Goal: Task Accomplishment & Management: Use online tool/utility

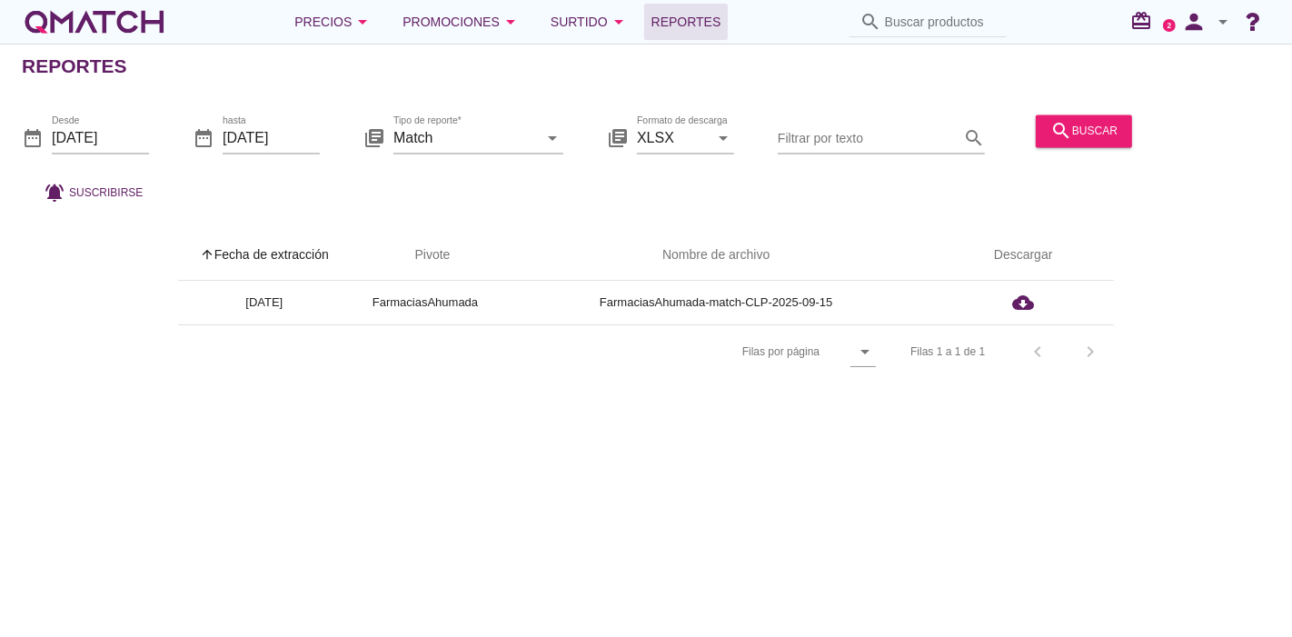
click at [66, 19] on div "white-qmatch-logo" at bounding box center [94, 22] width 145 height 36
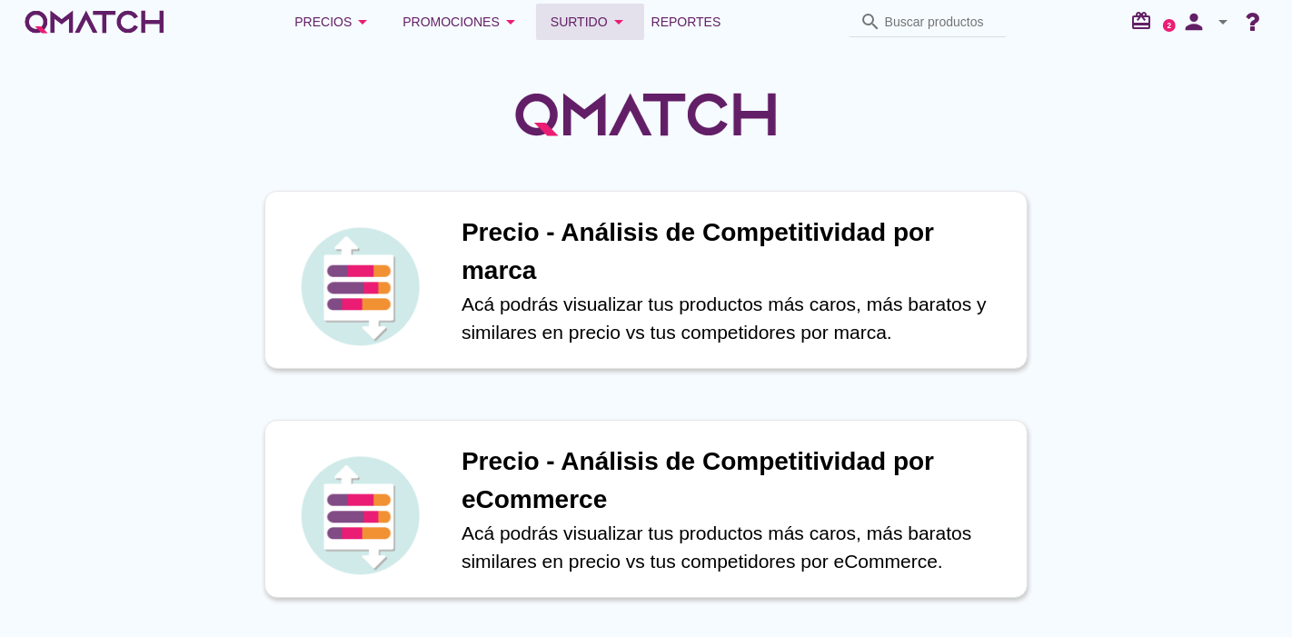
click at [641, 16] on button "Surtido arrow_drop_down" at bounding box center [590, 22] width 108 height 36
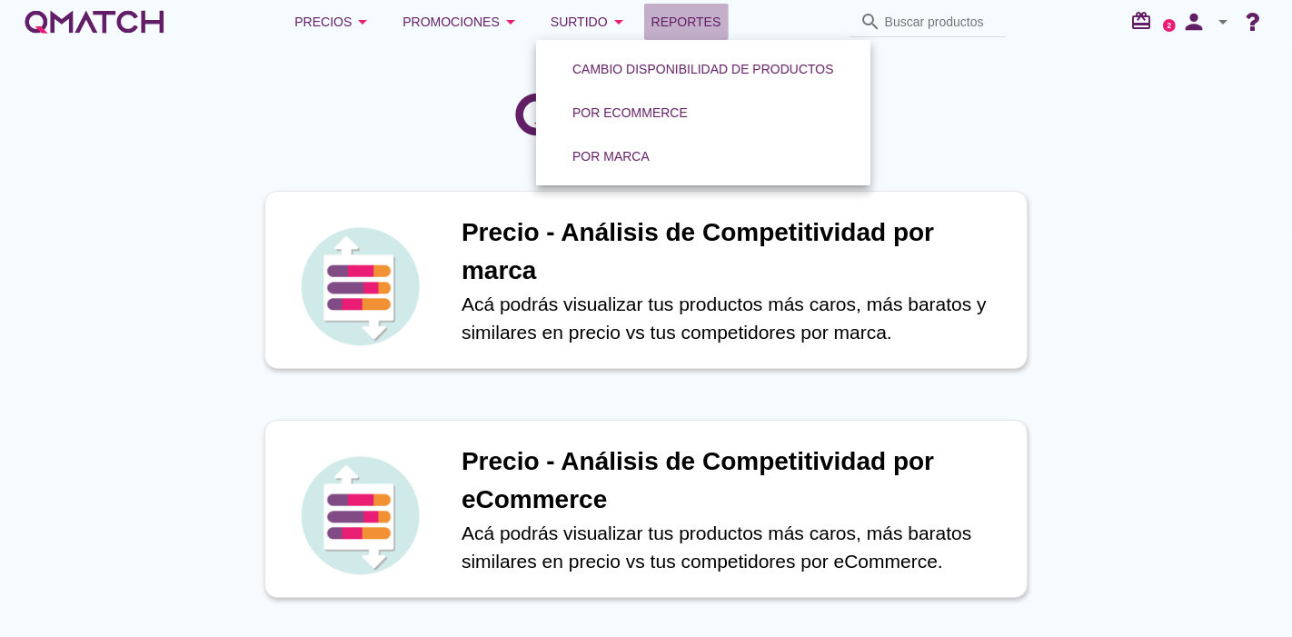
click at [664, 16] on span "Reportes" at bounding box center [686, 22] width 70 height 22
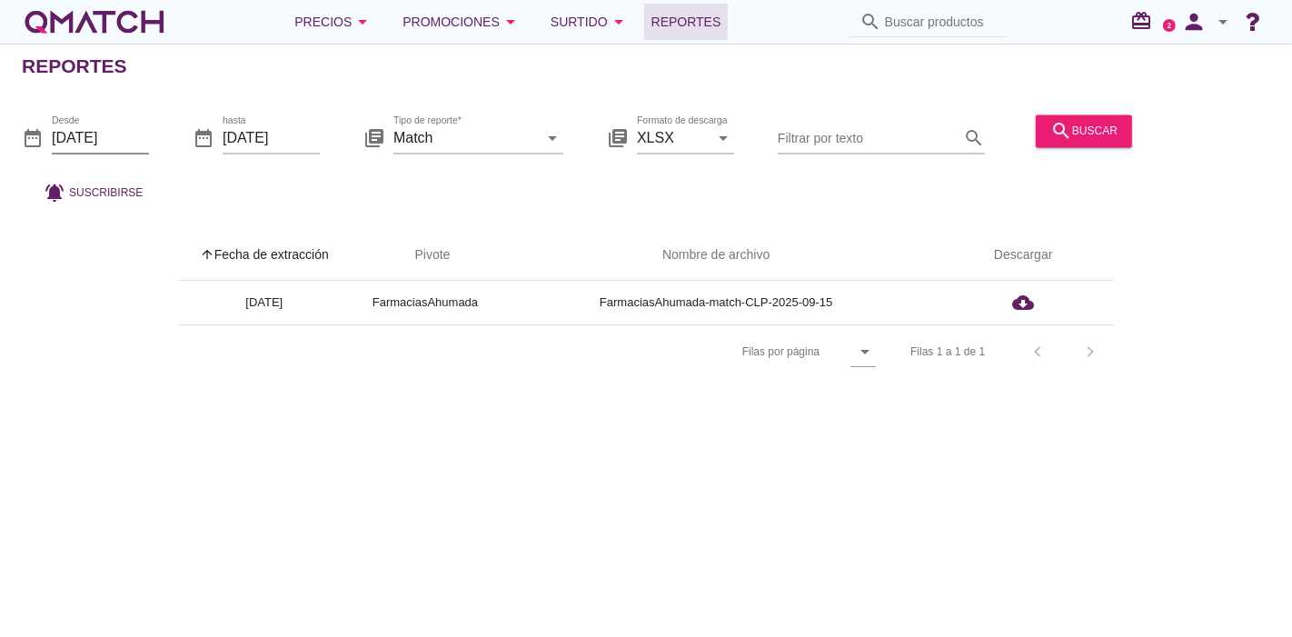
click at [145, 130] on input "[DATE]" at bounding box center [100, 138] width 97 height 29
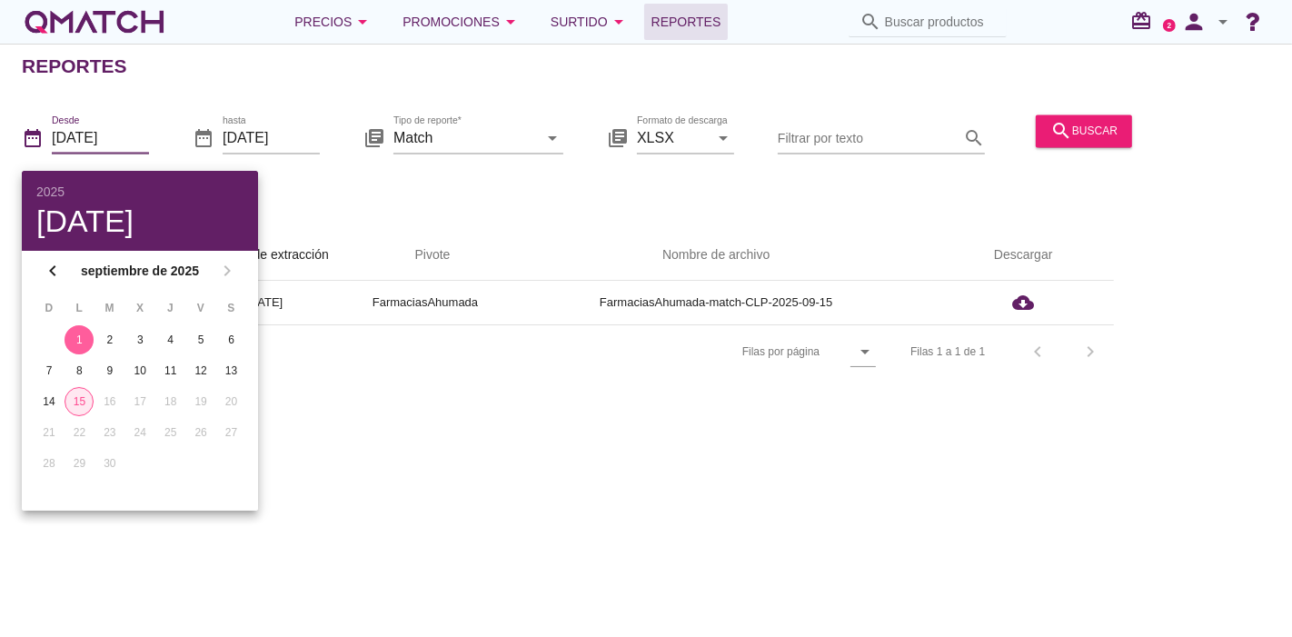
click at [67, 401] on div "15" at bounding box center [78, 401] width 27 height 16
type input "[DATE]"
click at [477, 425] on div "Reportes date_range Desde [DATE] date_range hasta [DATE] library_books Tipo de …" at bounding box center [646, 340] width 1292 height 593
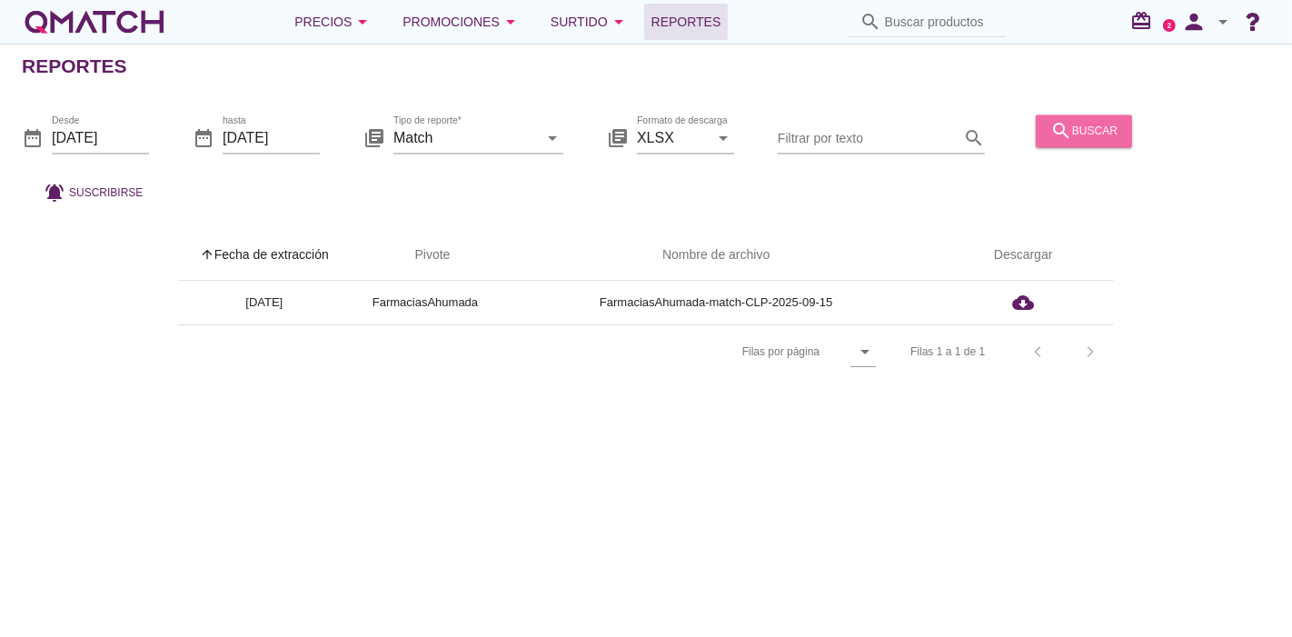
click at [1059, 131] on icon "search" at bounding box center [1061, 131] width 22 height 22
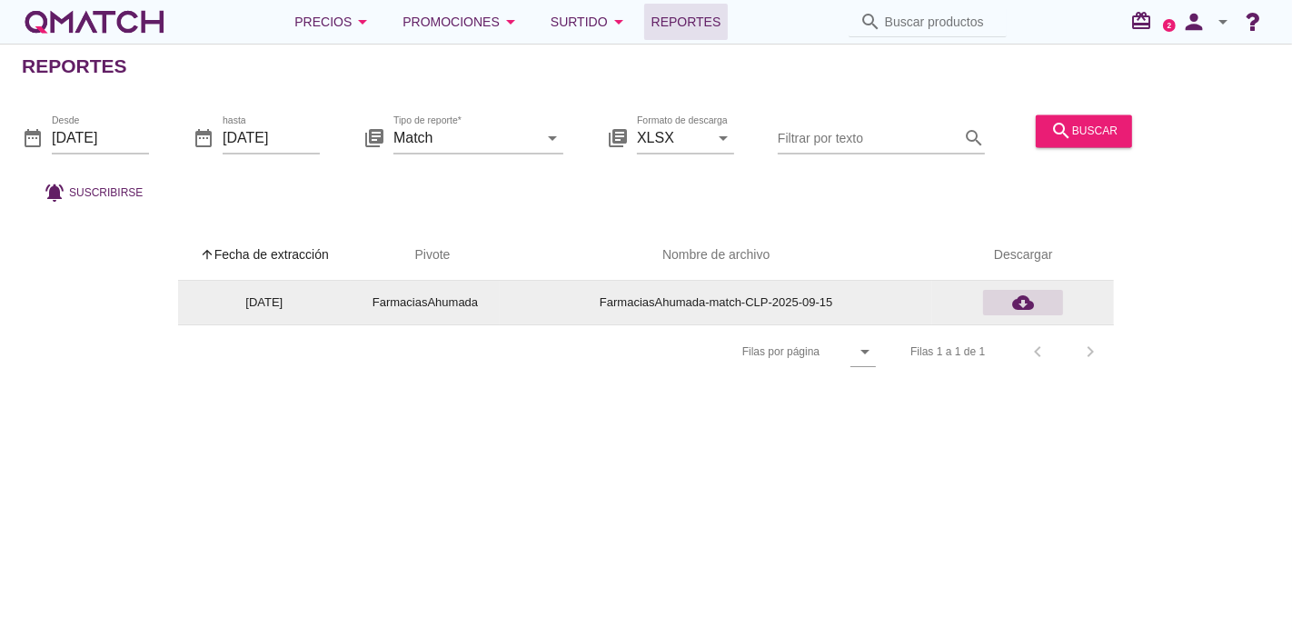
click at [1033, 300] on icon "cloud_download" at bounding box center [1023, 303] width 22 height 22
